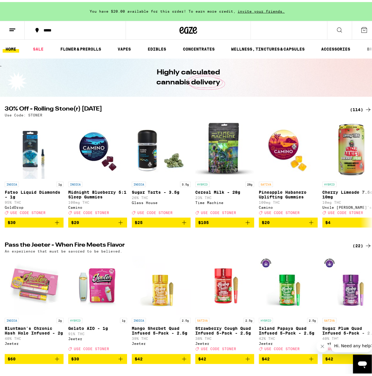
click at [357, 108] on div "(114)" at bounding box center [361, 107] width 22 height 7
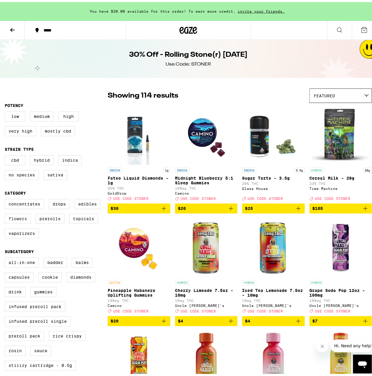
click at [18, 222] on label "Flowers" at bounding box center [18, 217] width 26 height 10
click at [6, 198] on input "Flowers" at bounding box center [6, 198] width 0 height 0
checkbox input "true"
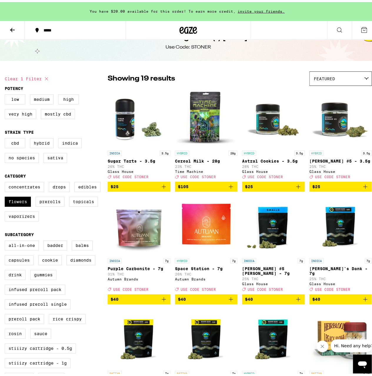
scroll to position [29, 0]
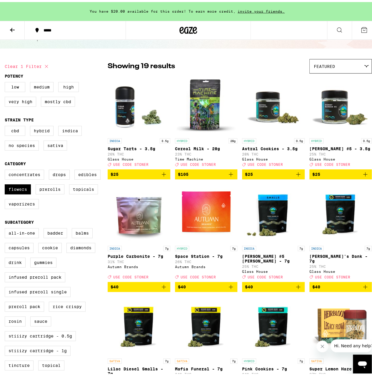
click at [228, 175] on icon "Add to bag" at bounding box center [230, 172] width 7 height 7
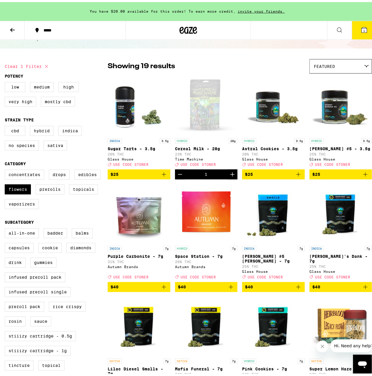
click at [362, 27] on icon at bounding box center [364, 27] width 5 height 5
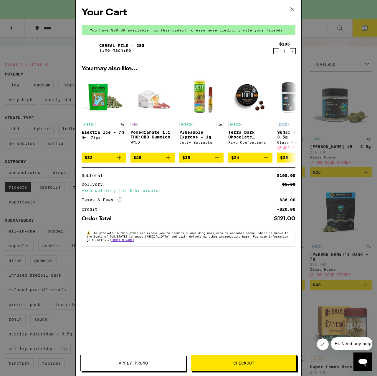
click at [154, 366] on button "Apply Promo" at bounding box center [133, 363] width 106 height 16
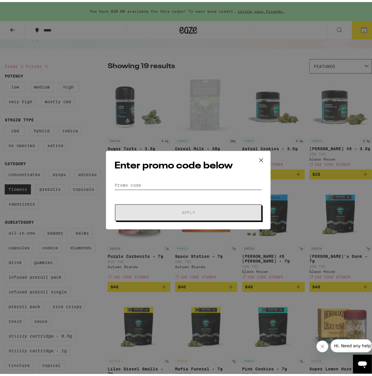
click at [157, 180] on input "Promo Code" at bounding box center [188, 183] width 148 height 9
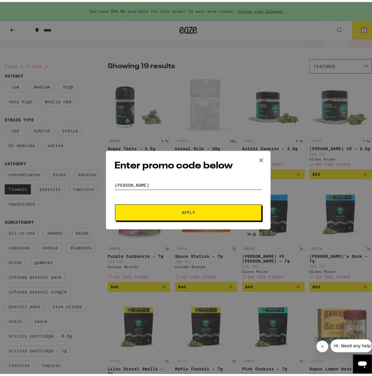
type input "[PERSON_NAME]"
click at [204, 212] on span "Apply" at bounding box center [188, 211] width 106 height 4
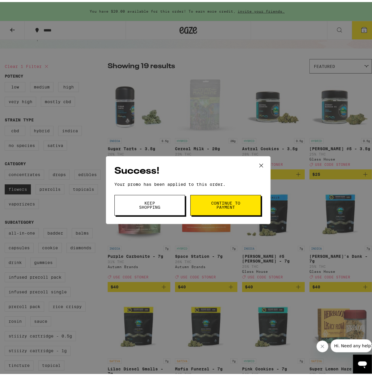
click at [211, 203] on span "Continue to payment" at bounding box center [226, 203] width 30 height 8
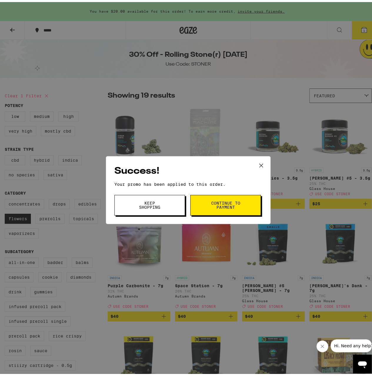
click at [258, 164] on icon at bounding box center [261, 163] width 9 height 9
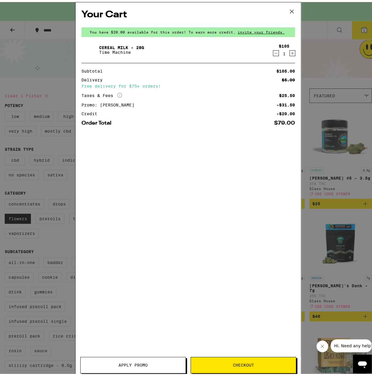
scroll to position [29, 0]
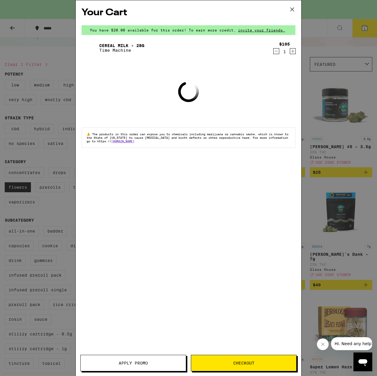
click at [293, 10] on icon at bounding box center [292, 9] width 9 height 9
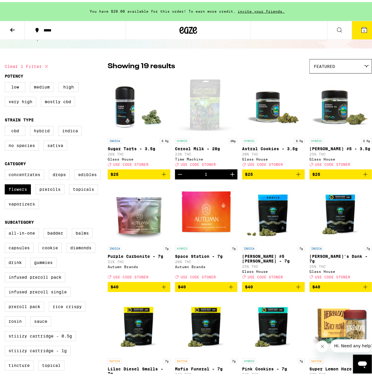
click at [53, 29] on div "*****" at bounding box center [78, 28] width 75 height 4
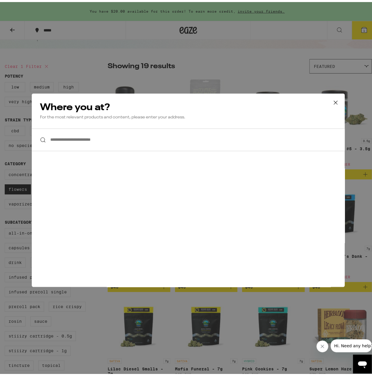
click at [97, 141] on input "**********" at bounding box center [188, 138] width 313 height 23
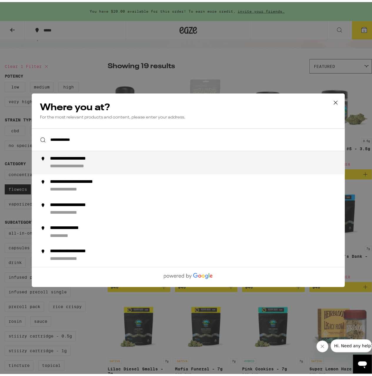
click at [117, 162] on div "**********" at bounding box center [200, 161] width 300 height 14
type input "**********"
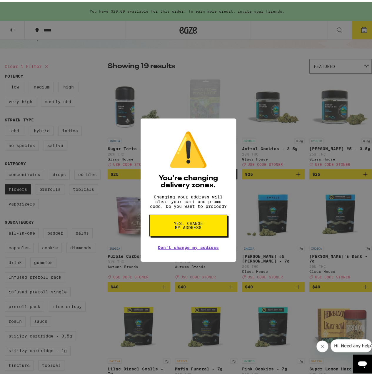
click at [190, 228] on span "Yes, change my address" at bounding box center [188, 224] width 30 height 8
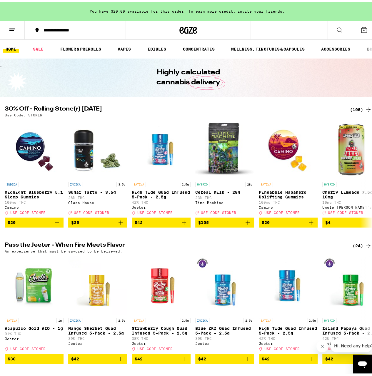
click at [356, 108] on div "(105)" at bounding box center [361, 107] width 22 height 7
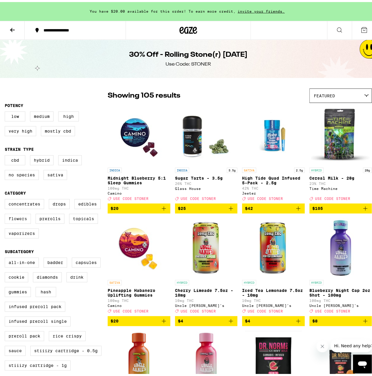
click at [18, 222] on label "Flowers" at bounding box center [18, 217] width 26 height 10
click at [6, 198] on input "Flowers" at bounding box center [6, 198] width 0 height 0
checkbox input "true"
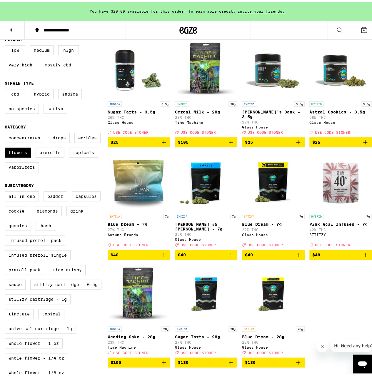
scroll to position [88, 0]
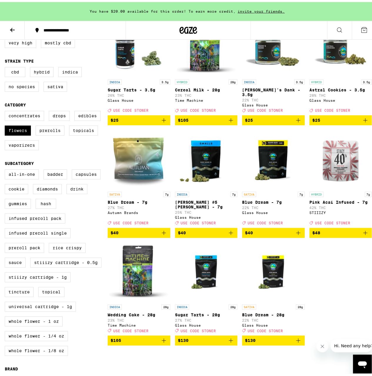
click at [260, 342] on span "$130" at bounding box center [273, 338] width 57 height 7
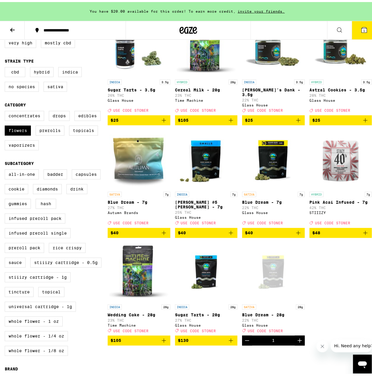
click at [363, 30] on span "1" at bounding box center [364, 29] width 2 height 4
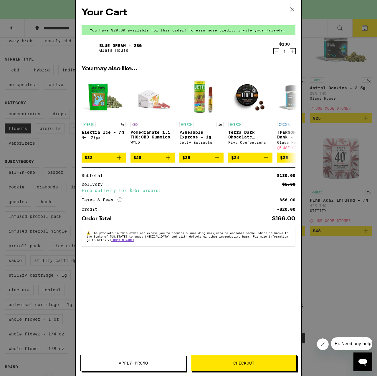
click at [136, 371] on button "Apply Promo" at bounding box center [133, 363] width 106 height 16
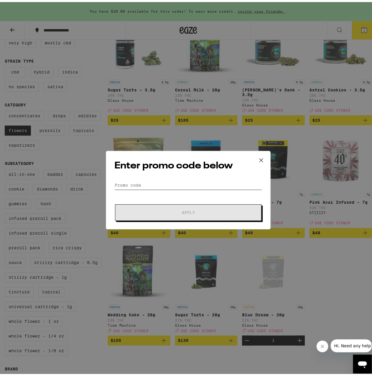
click at [152, 184] on input "Promo Code" at bounding box center [188, 183] width 148 height 9
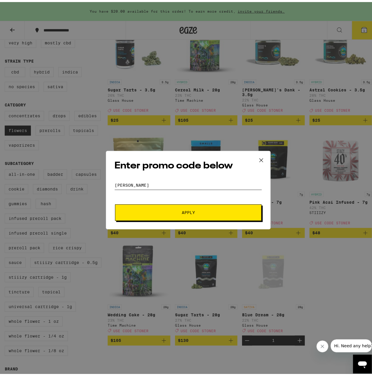
type input "[PERSON_NAME]"
click at [115, 202] on button "Apply" at bounding box center [188, 210] width 147 height 16
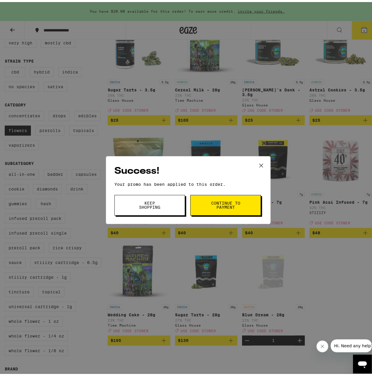
click at [226, 205] on span "Continue to payment" at bounding box center [226, 203] width 30 height 8
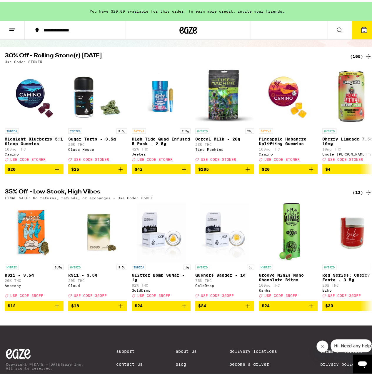
scroll to position [59, 0]
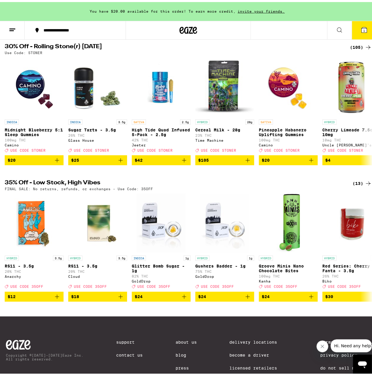
click at [356, 185] on div "(13)" at bounding box center [362, 181] width 19 height 7
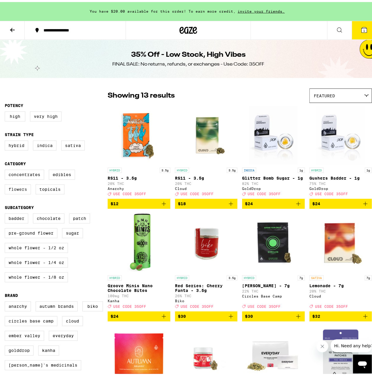
click at [22, 191] on label "Flowers" at bounding box center [18, 187] width 26 height 10
click at [6, 169] on input "Flowers" at bounding box center [6, 169] width 0 height 0
checkbox input "true"
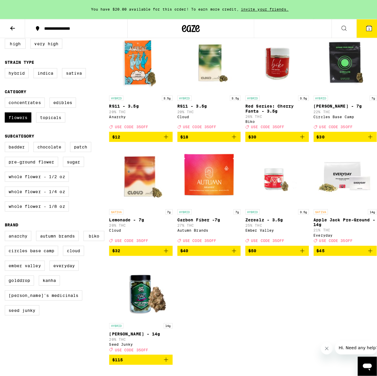
scroll to position [59, 0]
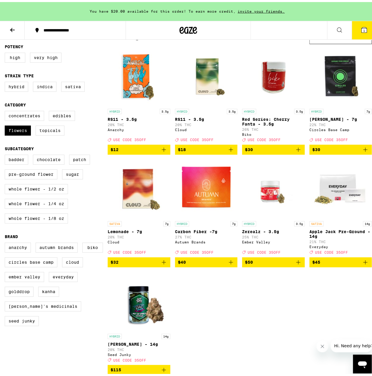
click at [205, 188] on img "Open page for Carbon Fiber -7g from Autumn Brands" at bounding box center [206, 186] width 59 height 59
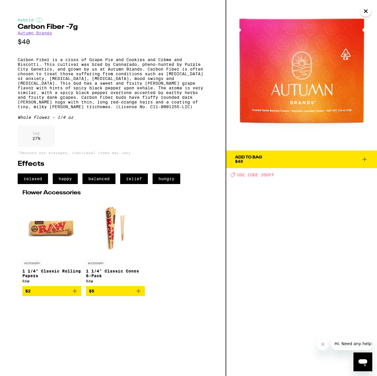
click at [40, 33] on link "Autumn Brands" at bounding box center [35, 33] width 34 height 5
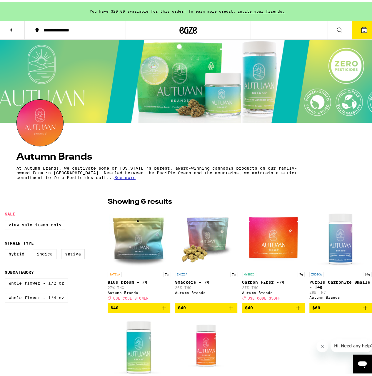
click at [127, 178] on span "See more" at bounding box center [124, 175] width 21 height 5
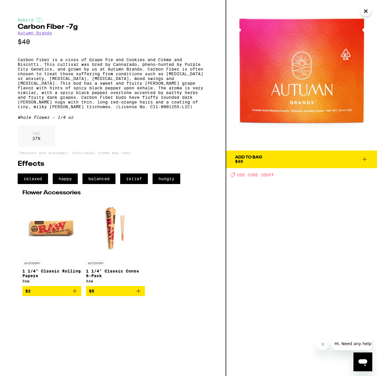
drag, startPoint x: 163, startPoint y: 183, endPoint x: 167, endPoint y: 181, distance: 4.9
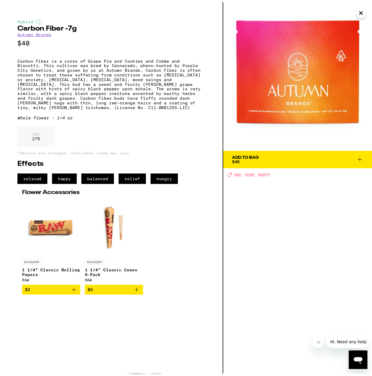
scroll to position [59, 0]
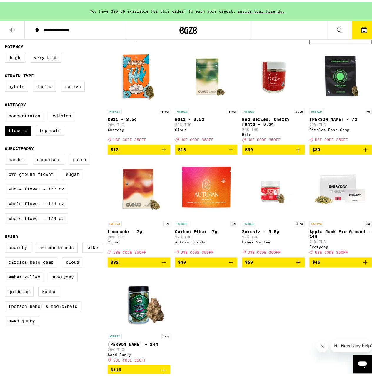
click at [362, 264] on icon "Add to bag" at bounding box center [365, 260] width 7 height 7
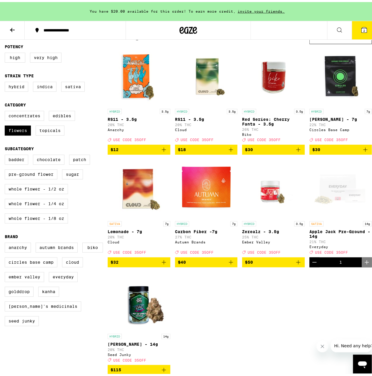
click at [358, 33] on button "2" at bounding box center [364, 28] width 25 height 18
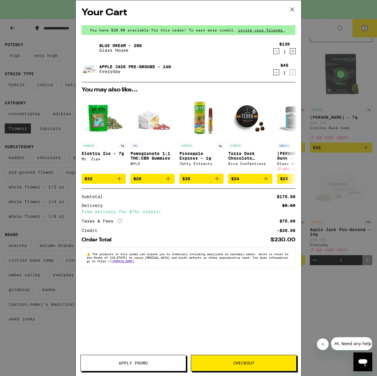
click at [275, 51] on icon "Decrement" at bounding box center [276, 51] width 3 height 0
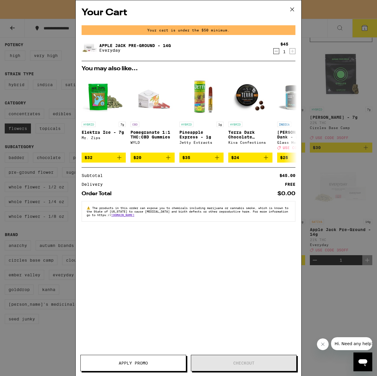
click at [334, 57] on div "Your Cart Your cart is under the $50 minimum. Apple Jack Pre-Ground - 14g Every…" at bounding box center [188, 188] width 377 height 376
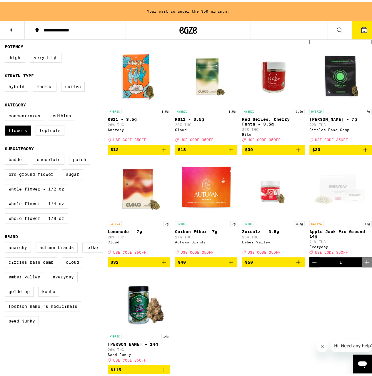
click at [164, 151] on icon "Add to bag" at bounding box center [163, 147] width 7 height 7
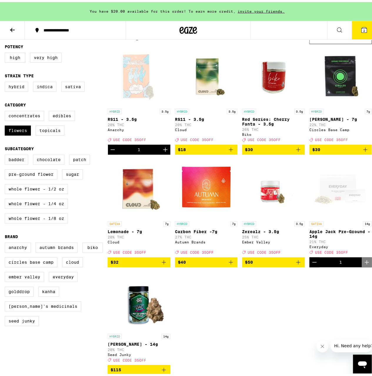
click at [361, 29] on icon at bounding box center [364, 27] width 7 height 7
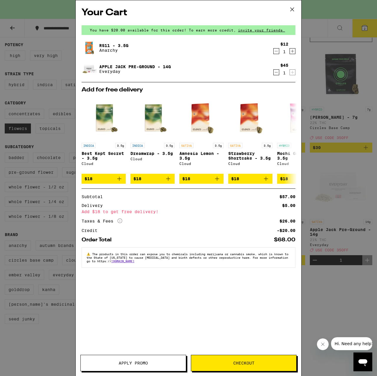
click at [291, 51] on icon "Increment" at bounding box center [292, 51] width 5 height 7
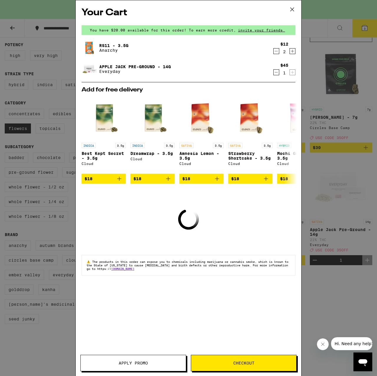
click at [294, 52] on icon "Increment" at bounding box center [292, 51] width 3 height 3
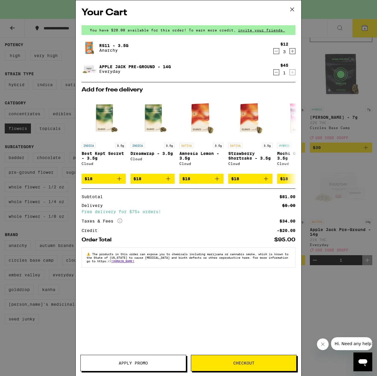
click at [293, 51] on icon "Increment" at bounding box center [292, 51] width 5 height 7
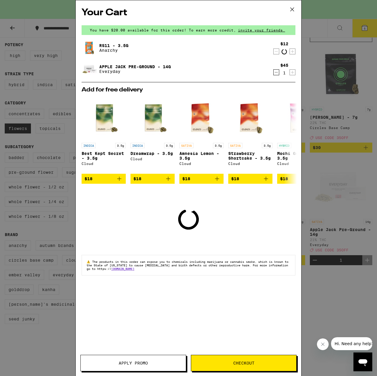
click at [138, 363] on span "Apply Promo" at bounding box center [133, 363] width 29 height 4
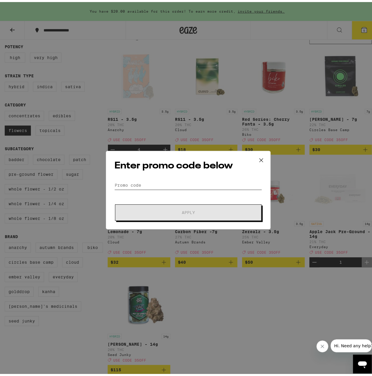
click at [172, 185] on input "Promo Code" at bounding box center [188, 183] width 148 height 9
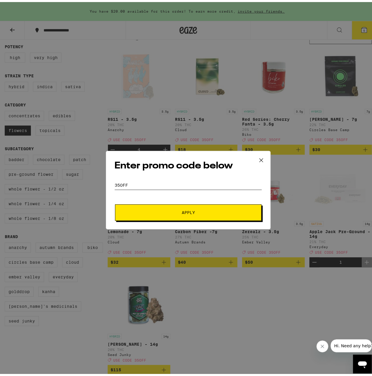
type input "35OFF"
click at [115, 202] on button "Apply" at bounding box center [188, 210] width 147 height 16
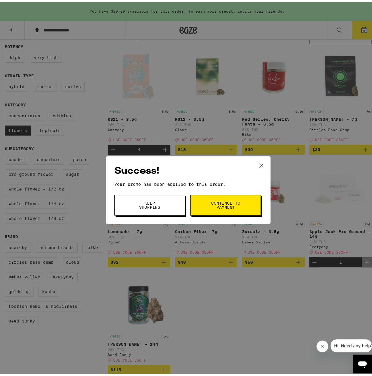
click at [219, 204] on span "Continue to payment" at bounding box center [226, 203] width 30 height 8
